Goal: Task Accomplishment & Management: Complete application form

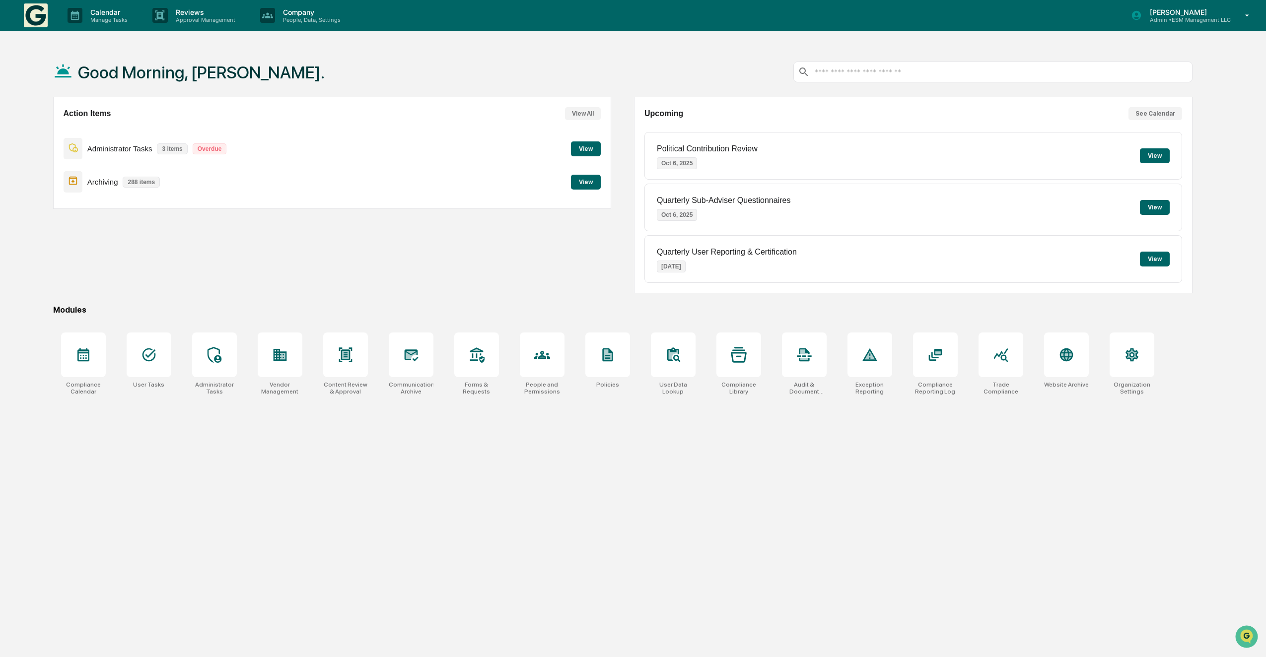
click at [1163, 152] on button "View" at bounding box center [1155, 155] width 30 height 15
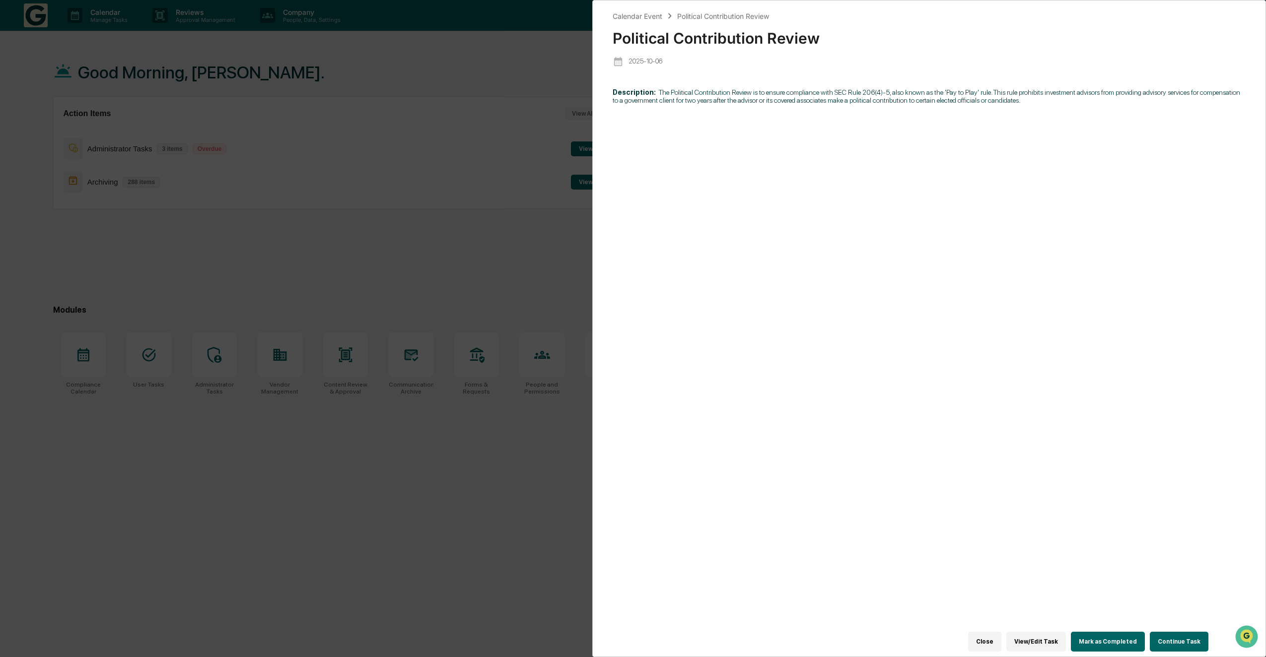
click at [1176, 646] on button "Continue Task" at bounding box center [1179, 642] width 59 height 20
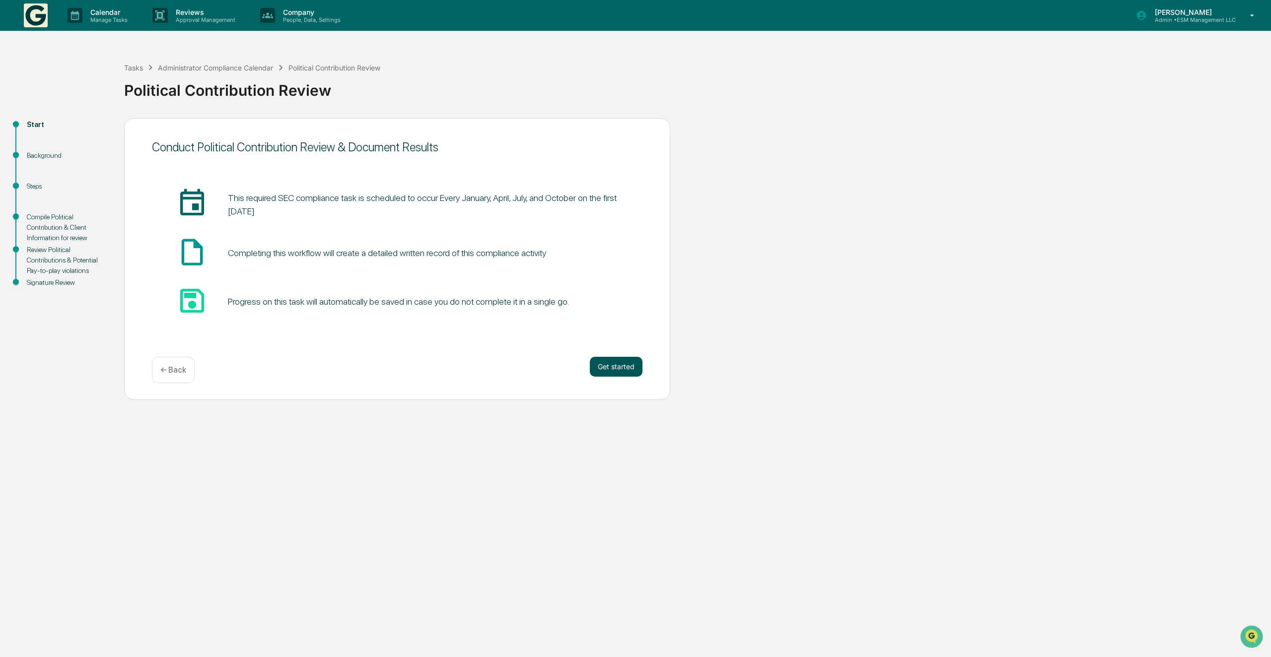
click at [602, 372] on button "Get started" at bounding box center [616, 367] width 53 height 20
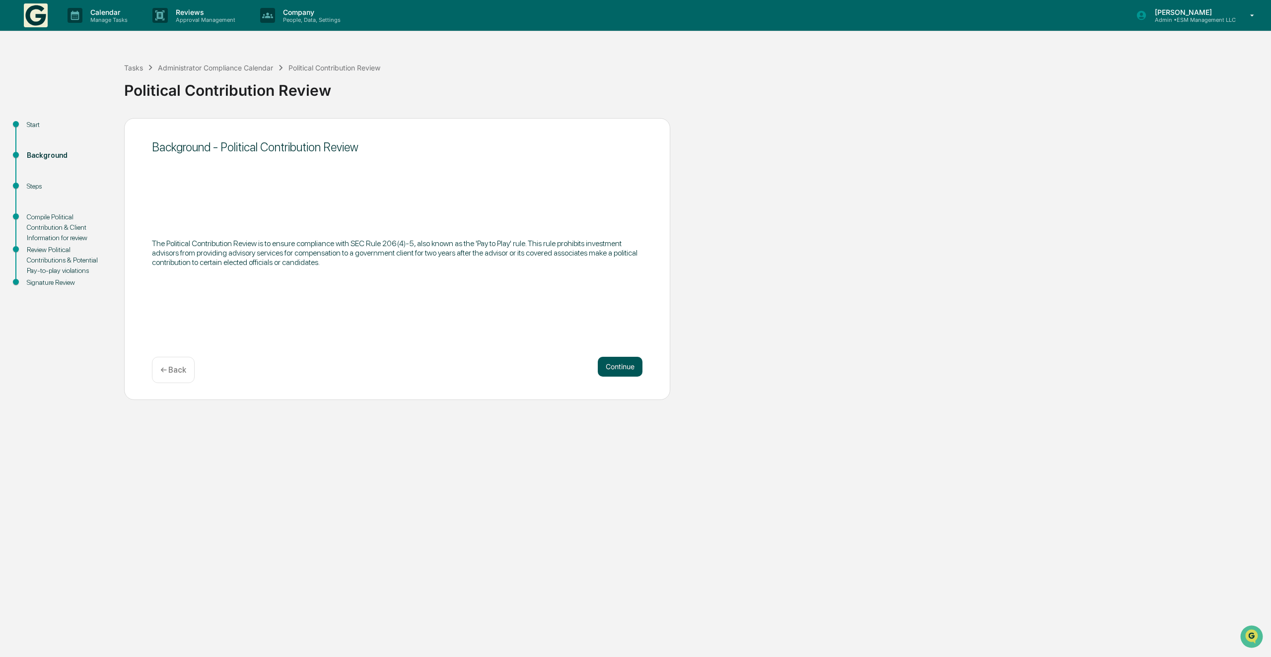
click at [615, 368] on button "Continue" at bounding box center [620, 367] width 45 height 20
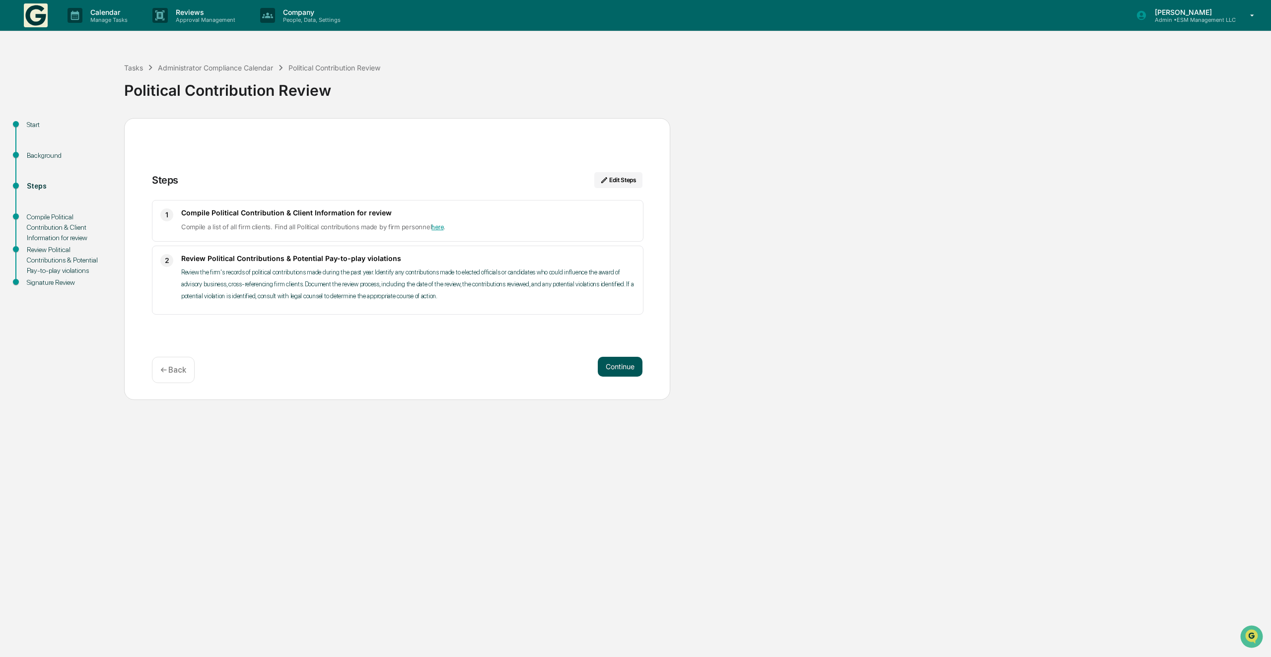
click at [620, 367] on button "Continue" at bounding box center [620, 367] width 45 height 20
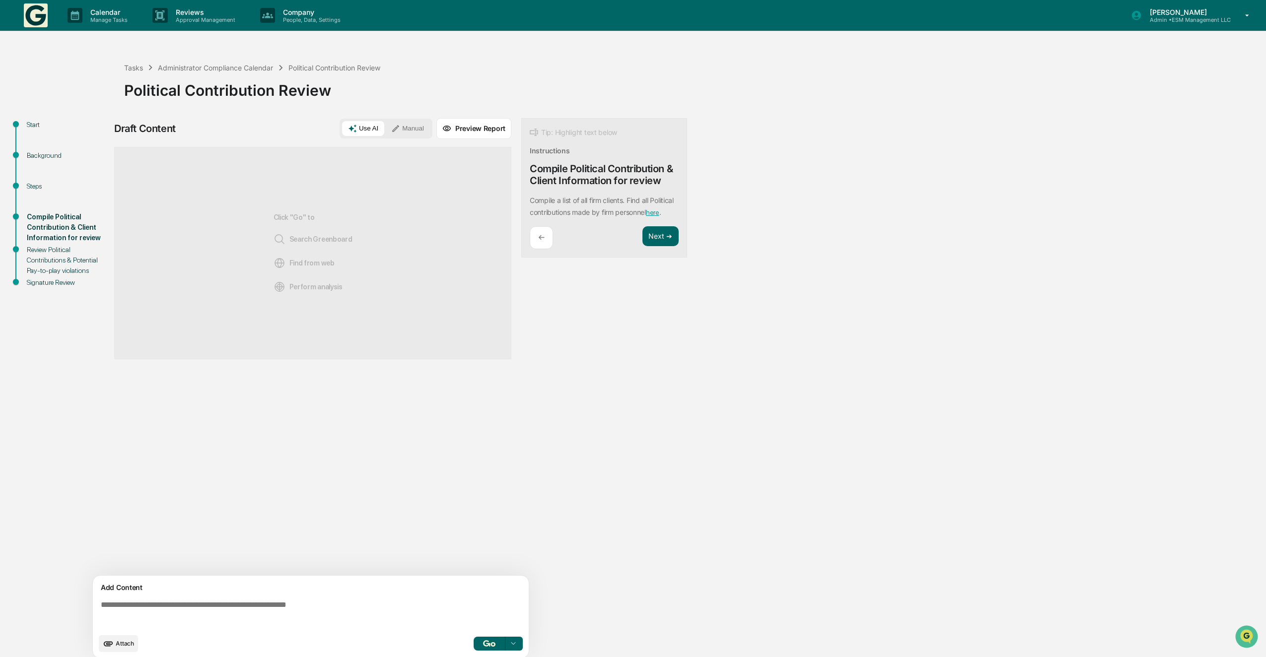
click at [219, 216] on div "Click "Go" to Search Greenboard Find from web Perform analysis" at bounding box center [312, 253] width 397 height 212
click at [414, 131] on button "Manual" at bounding box center [407, 128] width 45 height 15
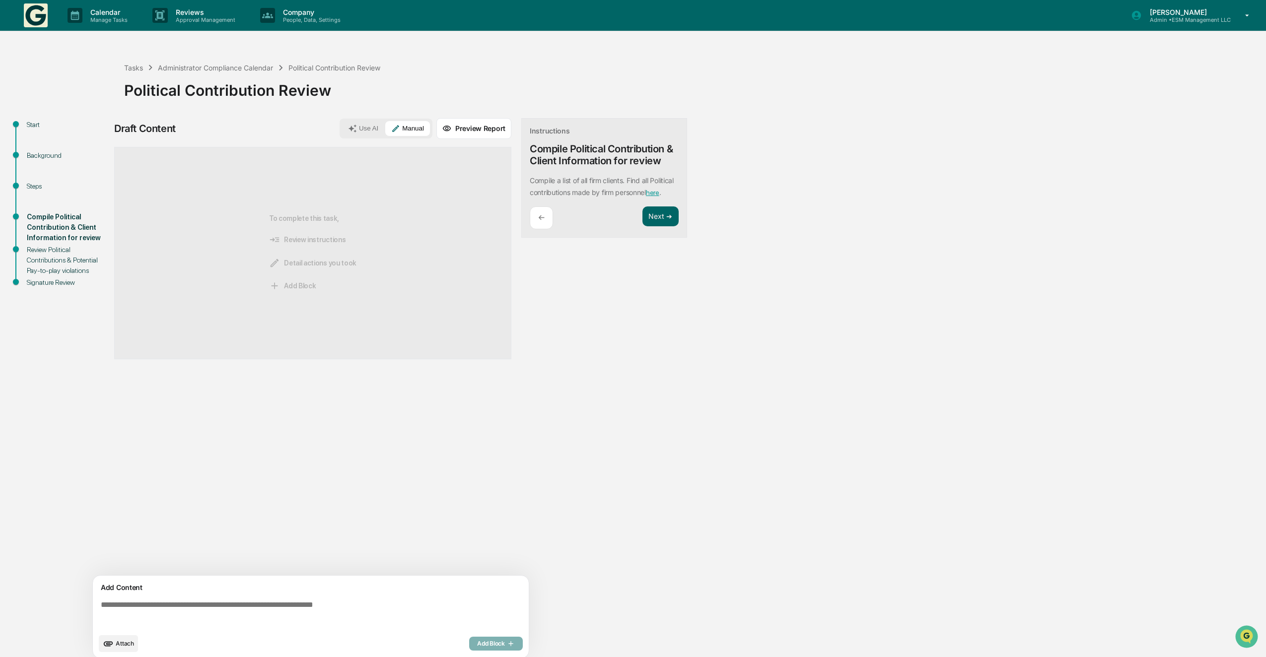
click at [296, 258] on span "Detail actions you took" at bounding box center [312, 263] width 87 height 11
drag, startPoint x: 184, startPoint y: 600, endPoint x: 193, endPoint y: 599, distance: 9.4
click at [184, 602] on textarea at bounding box center [313, 615] width 432 height 36
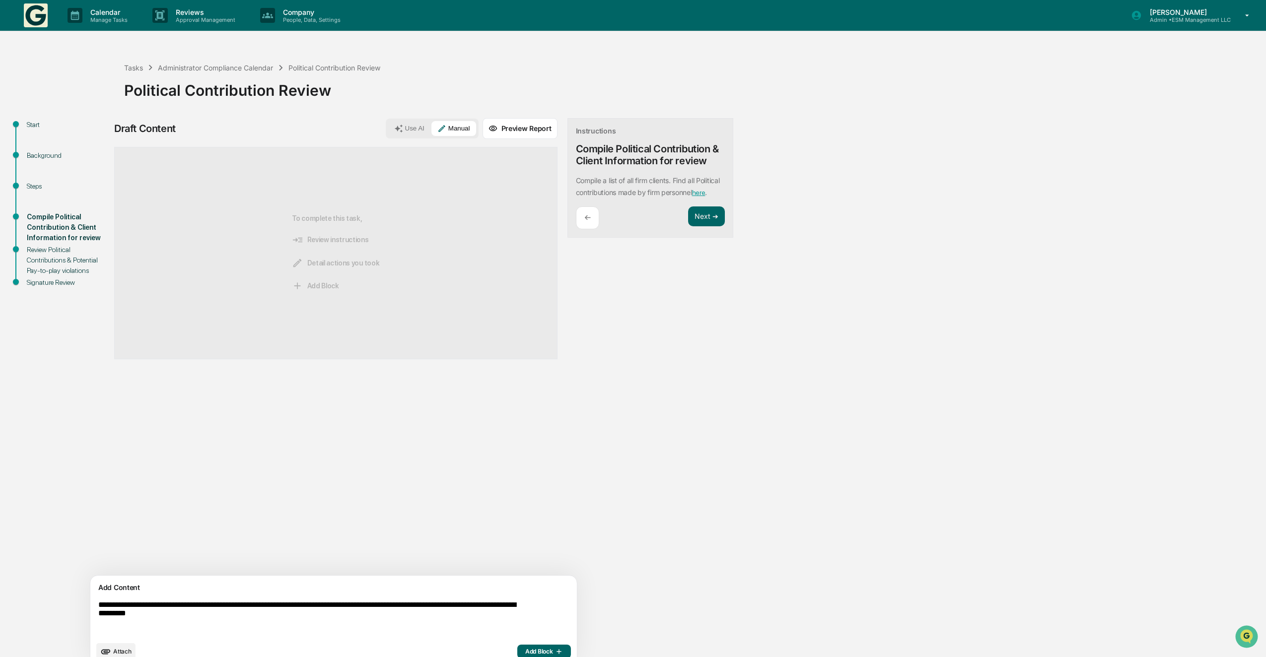
scroll to position [15, 0]
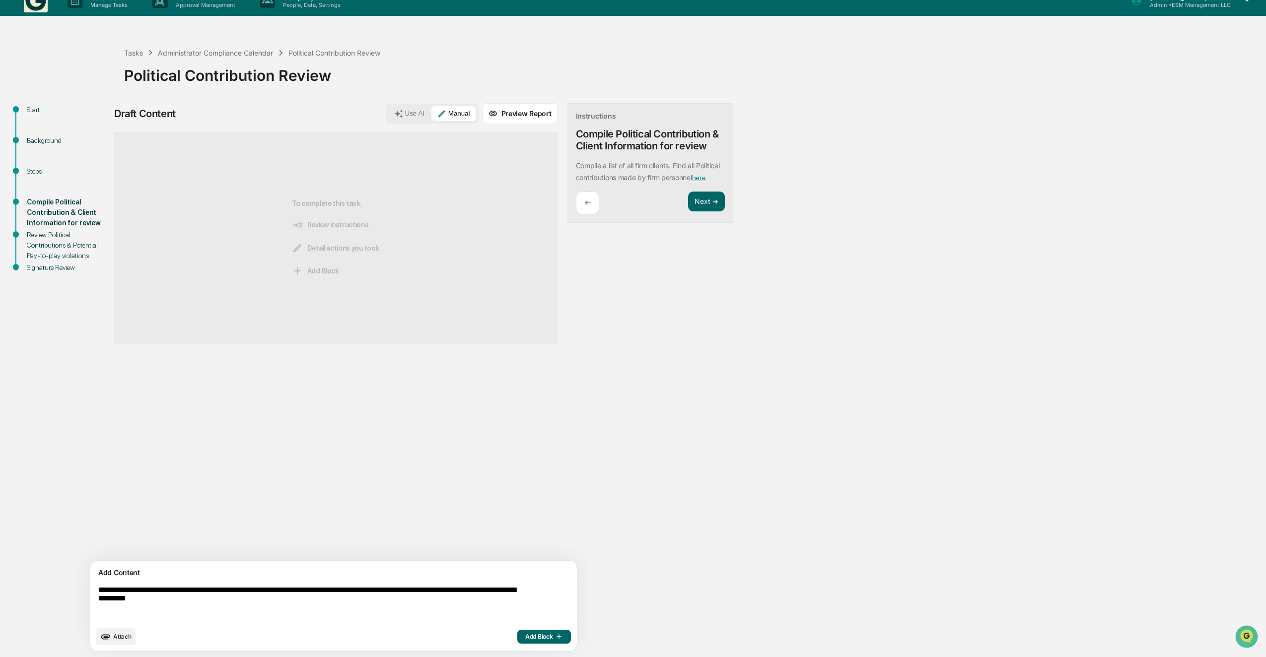
type textarea "**********"
click at [131, 638] on span "Attach" at bounding box center [122, 636] width 18 height 7
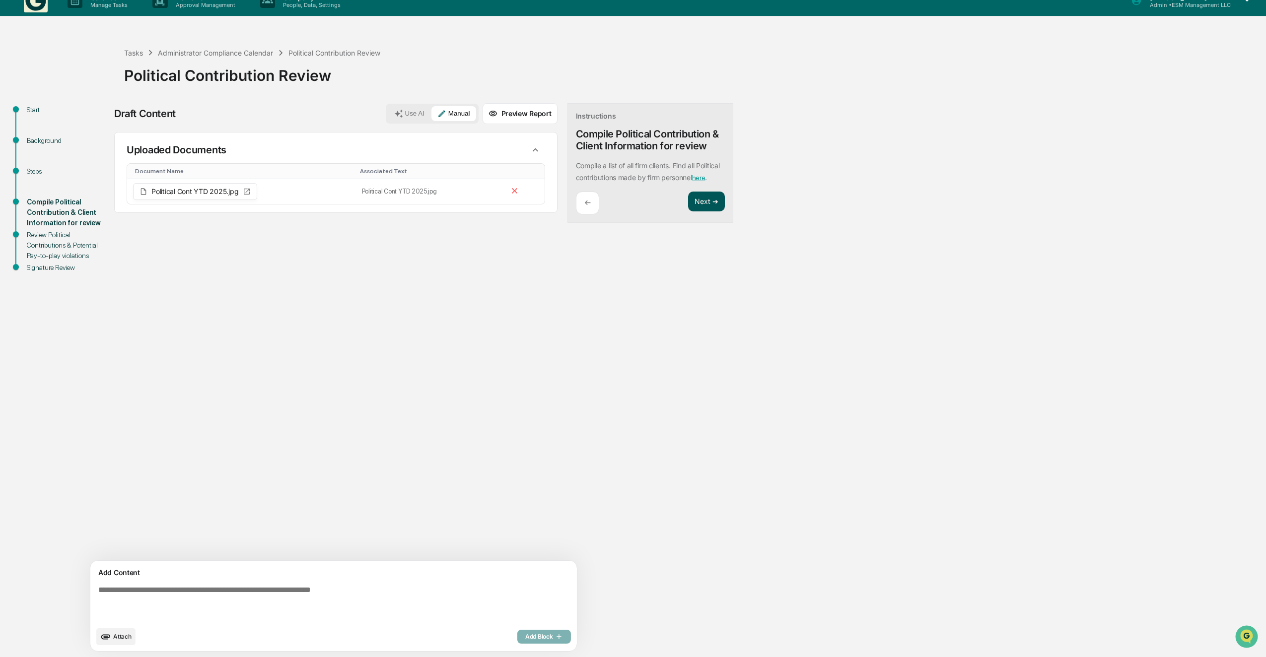
click at [688, 212] on button "Next ➔" at bounding box center [706, 202] width 36 height 20
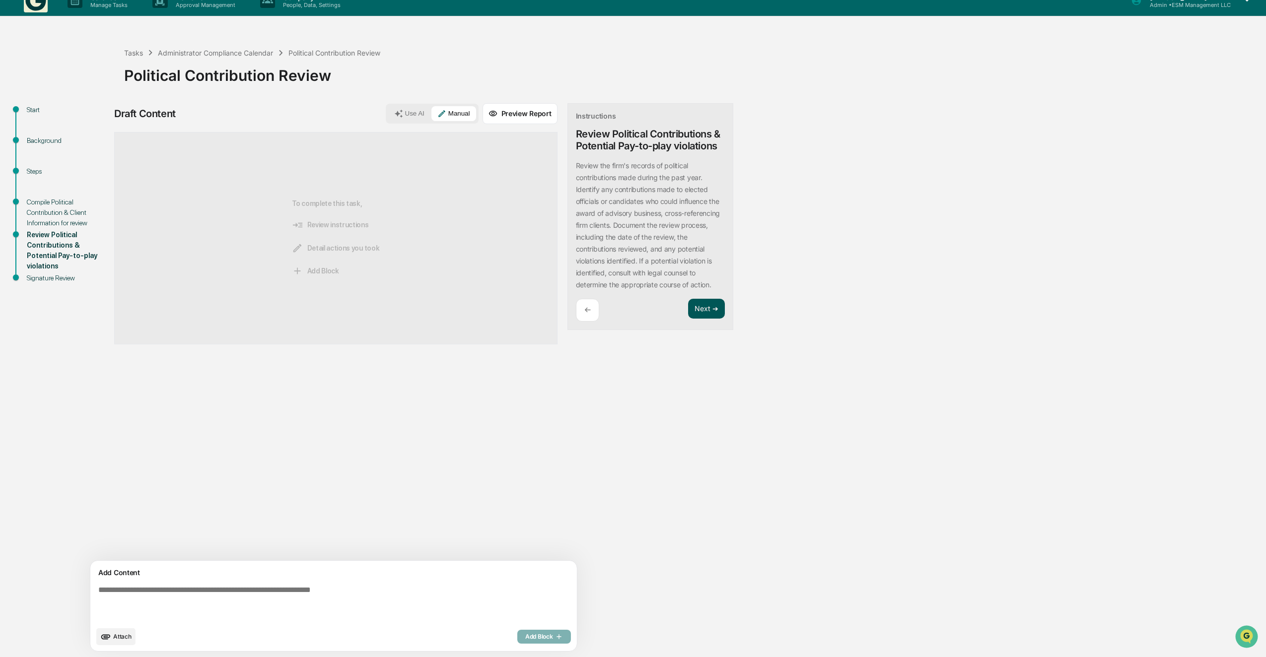
click at [688, 305] on button "Next ➔" at bounding box center [706, 309] width 36 height 20
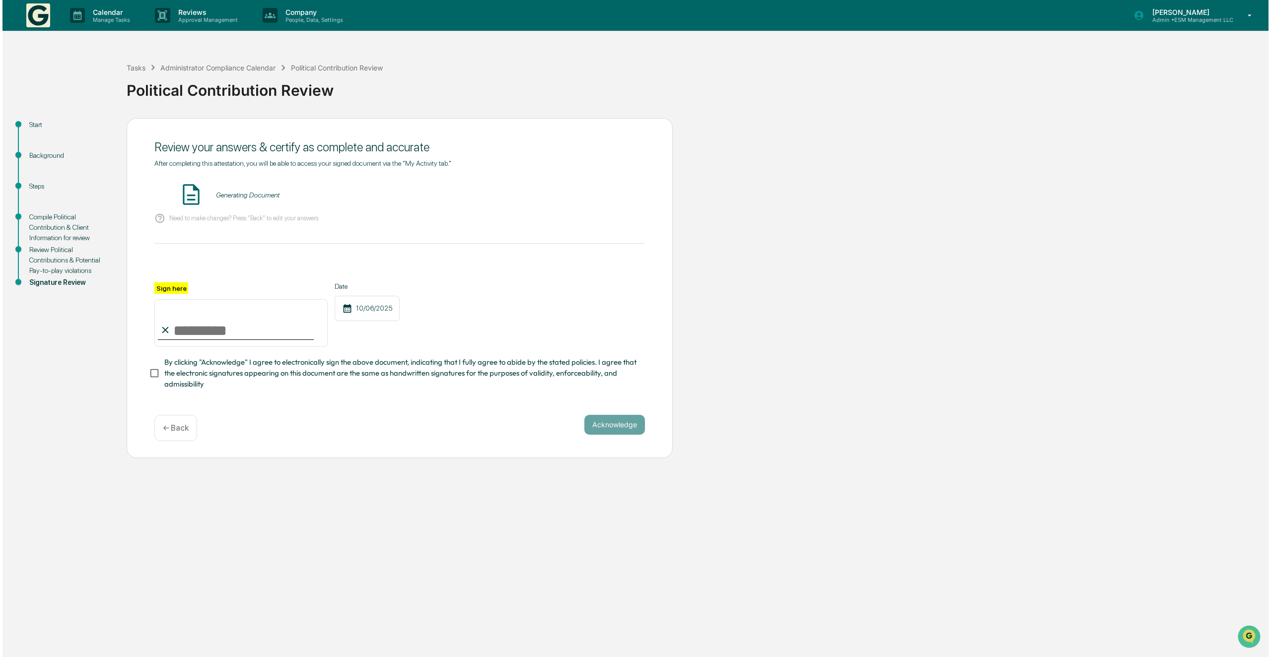
scroll to position [0, 0]
click at [195, 333] on input "Sign here" at bounding box center [238, 323] width 173 height 48
type input "**********"
click at [604, 432] on button "Acknowledge" at bounding box center [612, 425] width 61 height 20
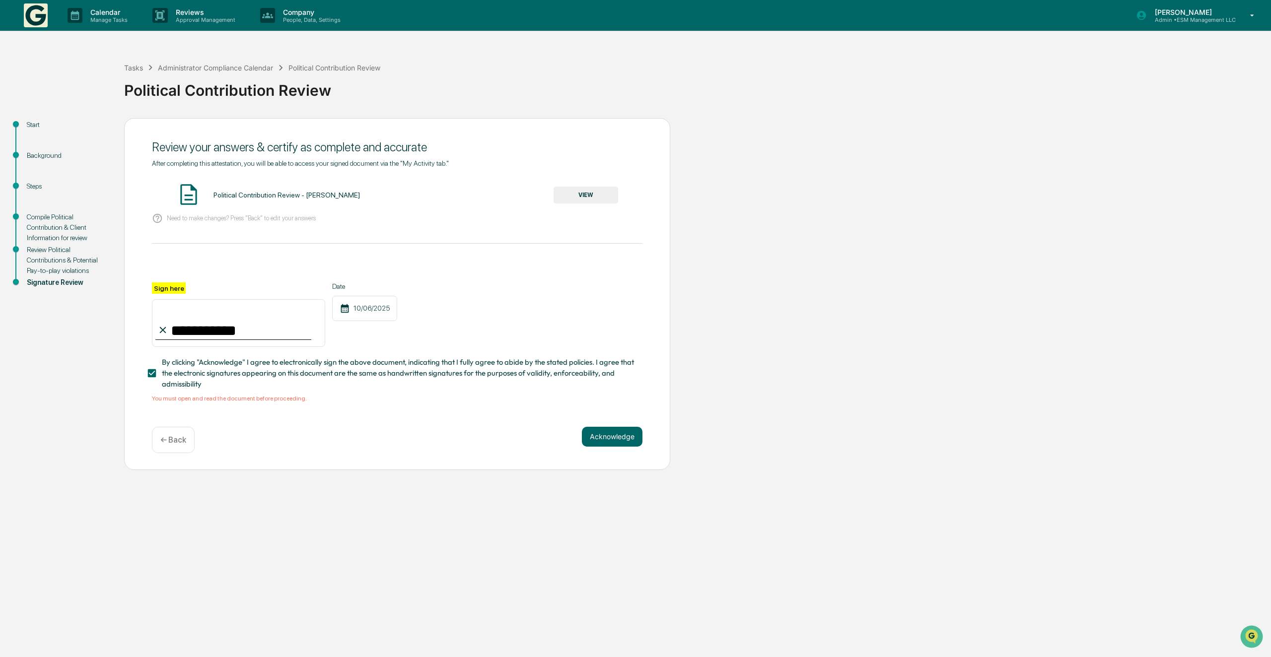
click at [588, 197] on button "VIEW" at bounding box center [586, 195] width 65 height 17
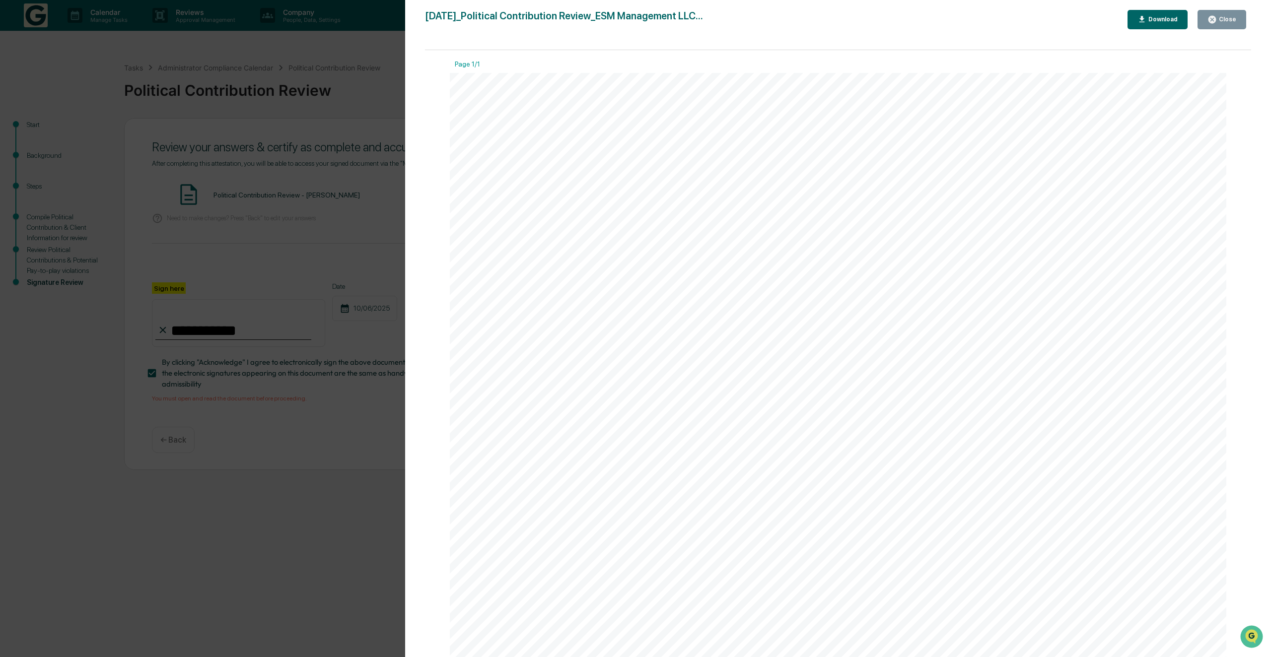
click at [1224, 21] on div "Close" at bounding box center [1226, 19] width 19 height 7
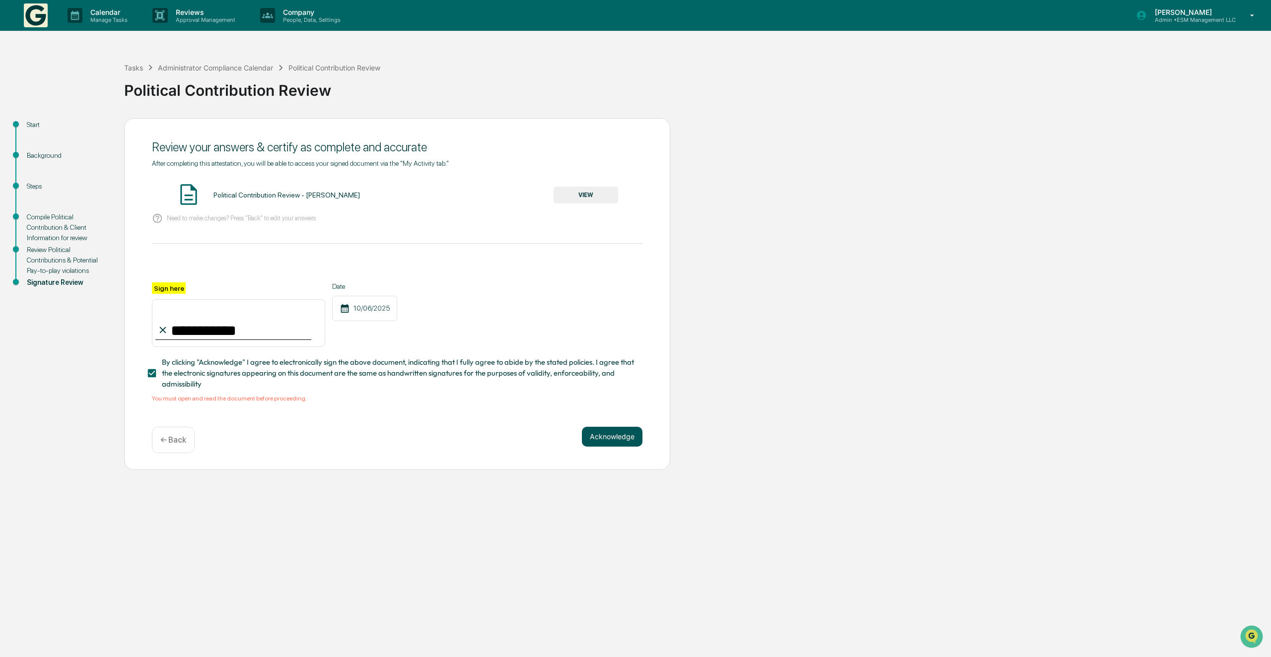
click at [617, 441] on button "Acknowledge" at bounding box center [612, 437] width 61 height 20
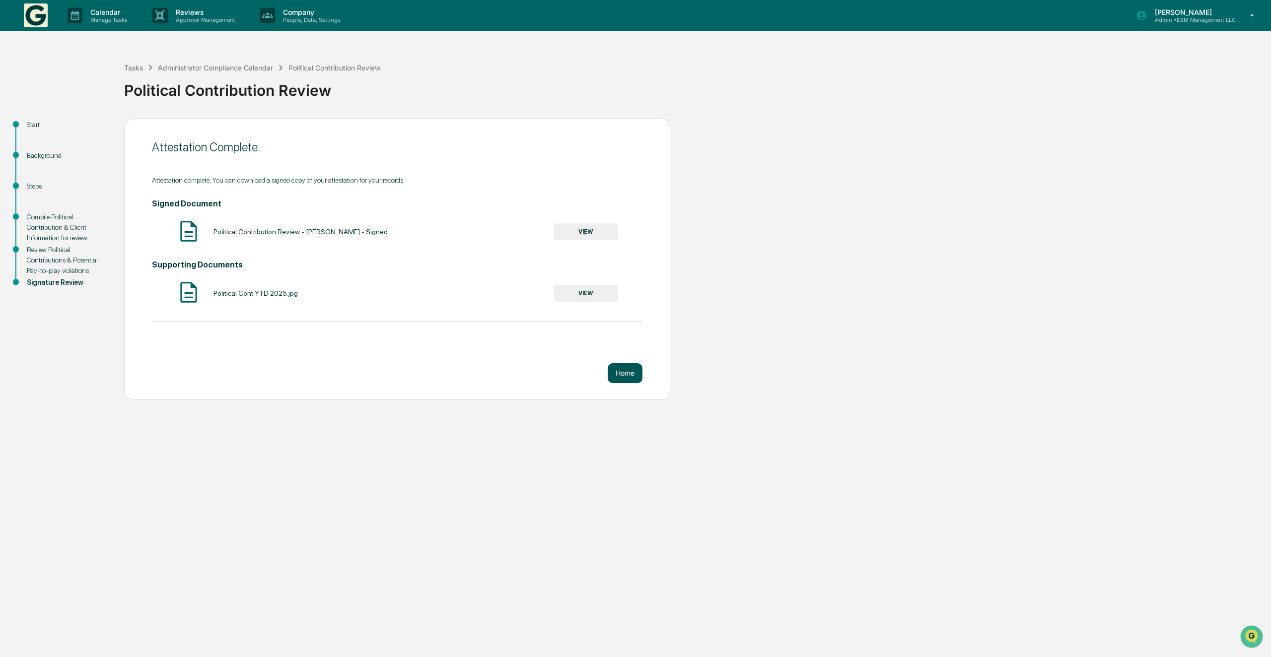
click at [623, 373] on button "Home" at bounding box center [625, 373] width 35 height 20
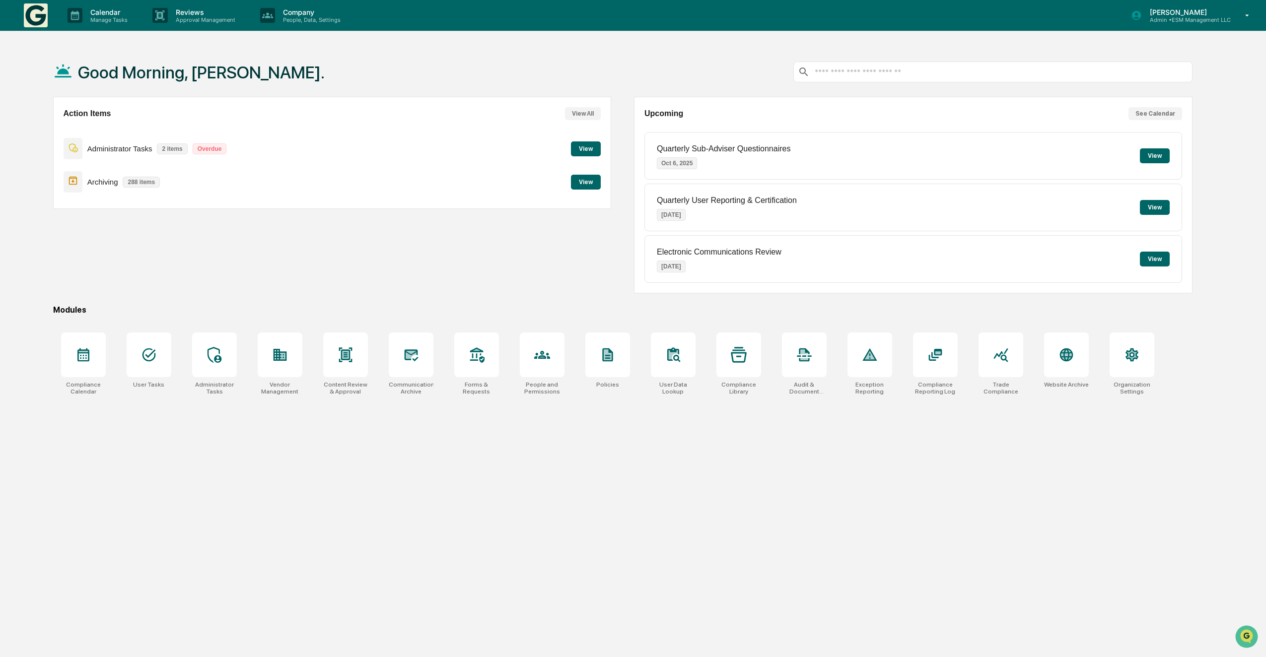
click at [594, 143] on button "View" at bounding box center [586, 148] width 30 height 15
